Goal: Information Seeking & Learning: Compare options

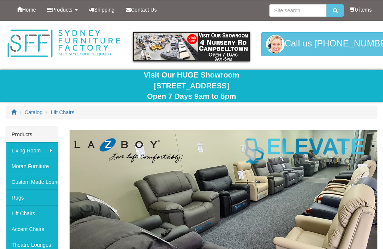
click at [36, 208] on link "Lift Chairs" at bounding box center [32, 213] width 52 height 16
click at [46, 213] on link "Lift Chairs" at bounding box center [32, 213] width 52 height 16
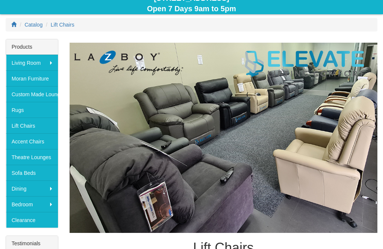
scroll to position [86, 0]
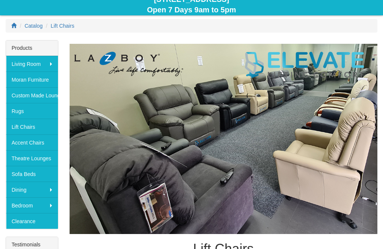
click at [35, 125] on link "Lift Chairs" at bounding box center [32, 127] width 52 height 16
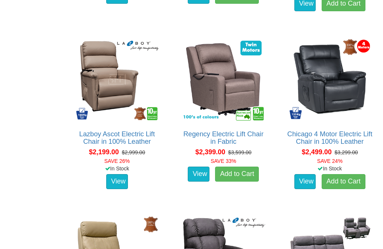
scroll to position [1143, 0]
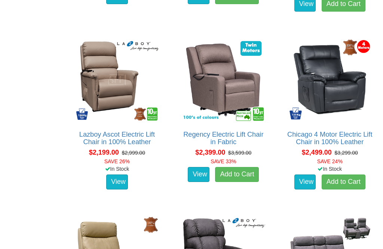
click at [350, 133] on link "Chicago 4 Motor Electric Lift Chair in 100% Leather" at bounding box center [329, 138] width 85 height 15
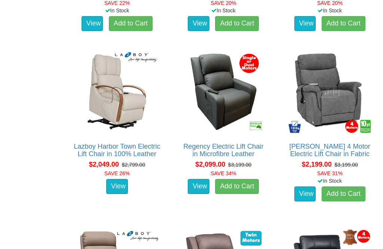
scroll to position [953, 0]
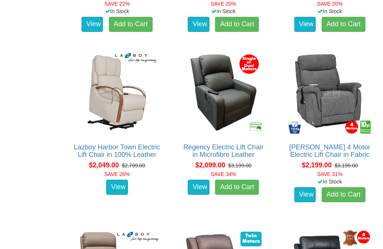
click at [355, 143] on link "Dalton 4 Motor Electric Lift Chair in Fabric" at bounding box center [330, 150] width 81 height 15
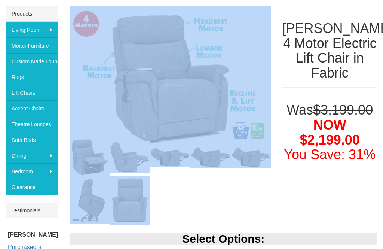
scroll to position [86, 0]
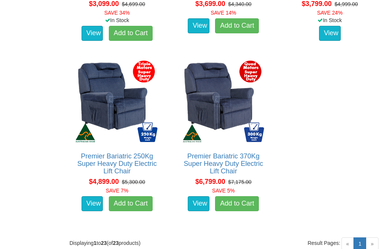
scroll to position [1655, 0]
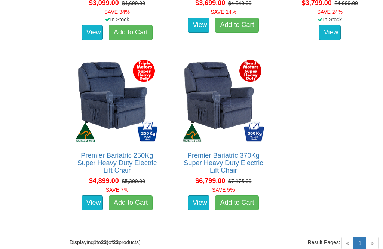
click at [104, 156] on link "Premier Bariatric 250Kg Super Heavy Duty Electric Lift Chair" at bounding box center [116, 163] width 79 height 22
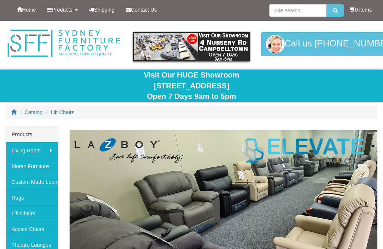
scroll to position [1680, 0]
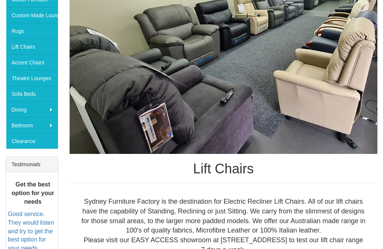
scroll to position [167, 0]
click at [358, 112] on img at bounding box center [224, 59] width 308 height 190
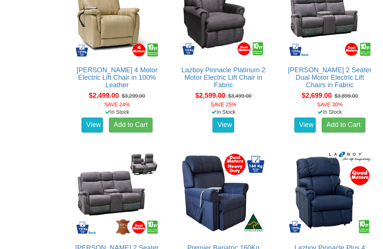
scroll to position [1386, 0]
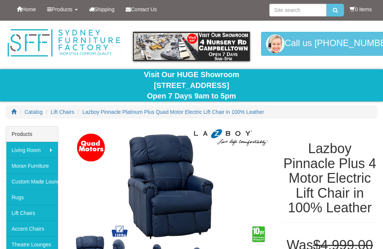
scroll to position [24, 0]
